Goal: Task Accomplishment & Management: Manage account settings

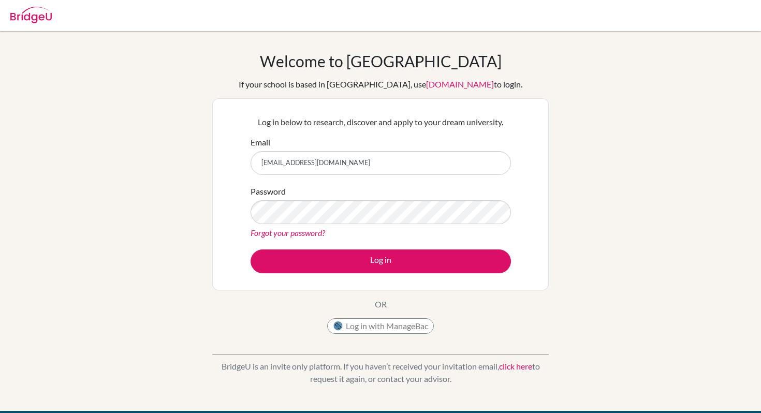
type input "[EMAIL_ADDRESS][DOMAIN_NAME]"
click at [251, 250] on button "Log in" at bounding box center [381, 262] width 261 height 24
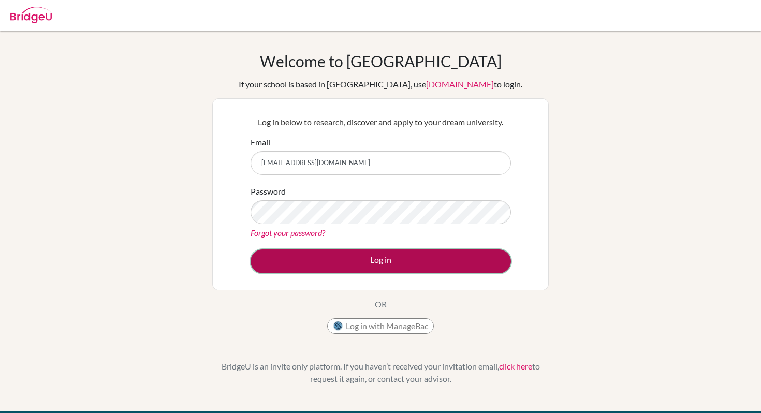
click at [416, 270] on button "Log in" at bounding box center [381, 262] width 261 height 24
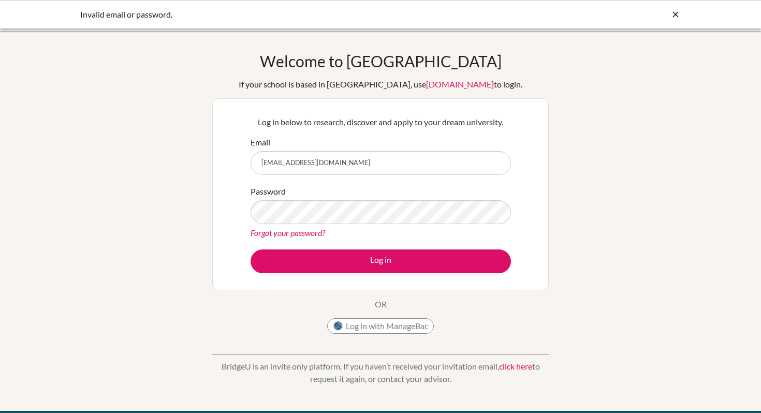
click at [378, 197] on div "Password Forgot your password?" at bounding box center [381, 212] width 261 height 54
click at [451, 116] on p "Log in below to research, discover and apply to your dream university." at bounding box center [381, 122] width 261 height 12
click at [381, 331] on button "Log in with ManageBac" at bounding box center [380, 327] width 107 height 16
